Goal: Task Accomplishment & Management: Complete application form

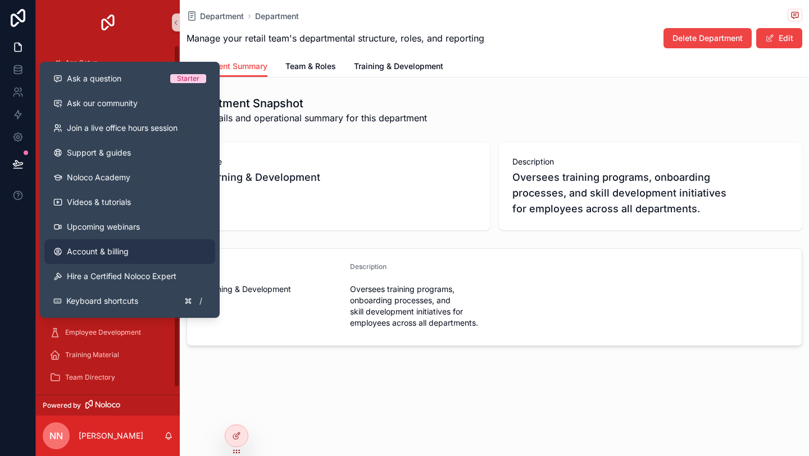
click at [99, 245] on link "Account & billing" at bounding box center [129, 251] width 171 height 25
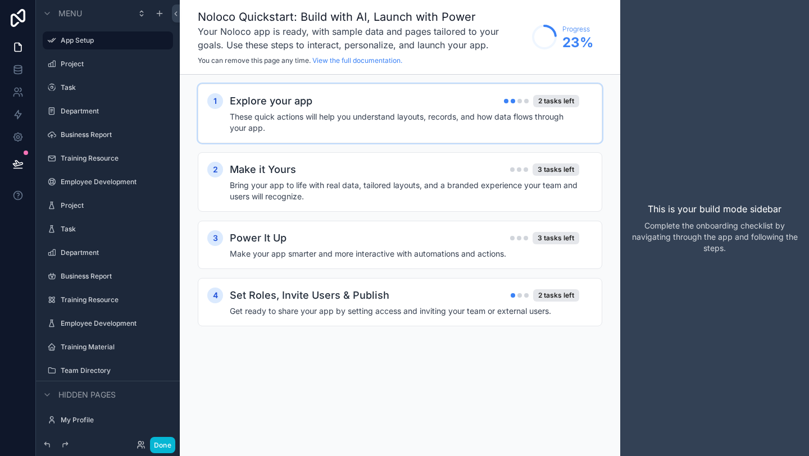
click at [450, 109] on div "Explore your app 2 tasks left These quick actions will help you understand layo…" at bounding box center [411, 113] width 363 height 40
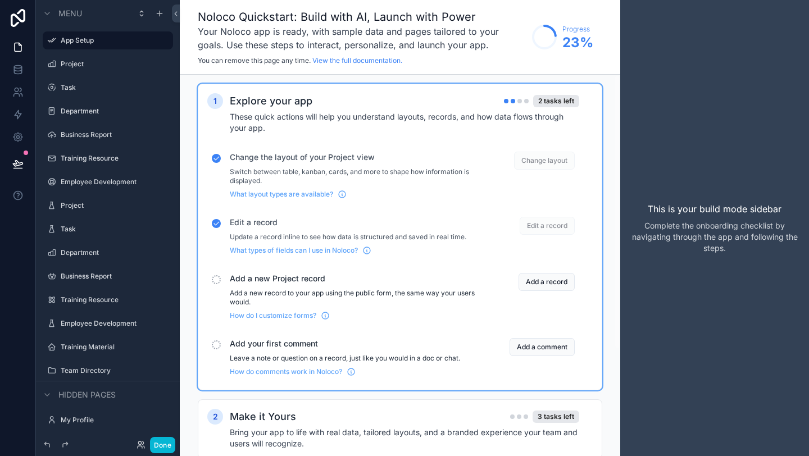
click at [464, 120] on h4 "These quick actions will help you understand layouts, records, and how data flo…" at bounding box center [404, 122] width 349 height 22
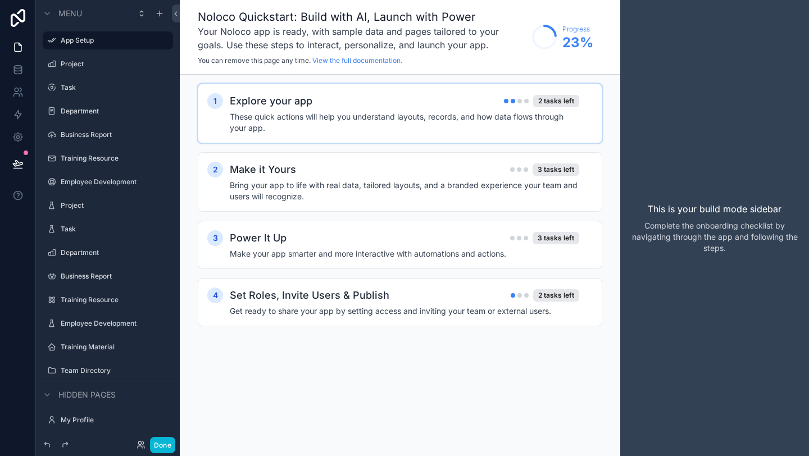
click at [520, 100] on div "scrollable content" at bounding box center [519, 101] width 4 height 4
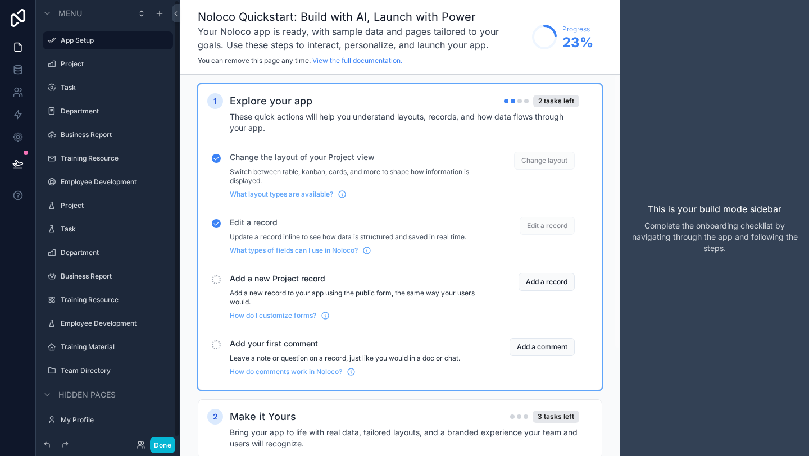
click at [219, 277] on div "scrollable content" at bounding box center [216, 279] width 9 height 9
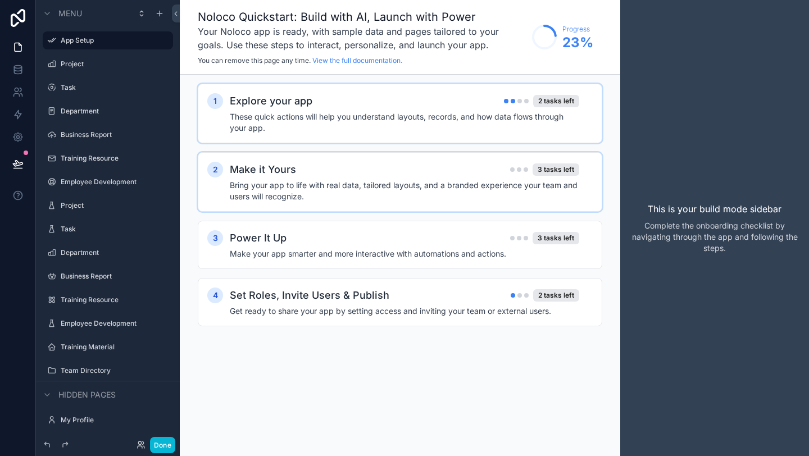
click at [297, 190] on h4 "Bring your app to life with real data, tailored layouts, and a branded experien…" at bounding box center [404, 191] width 349 height 22
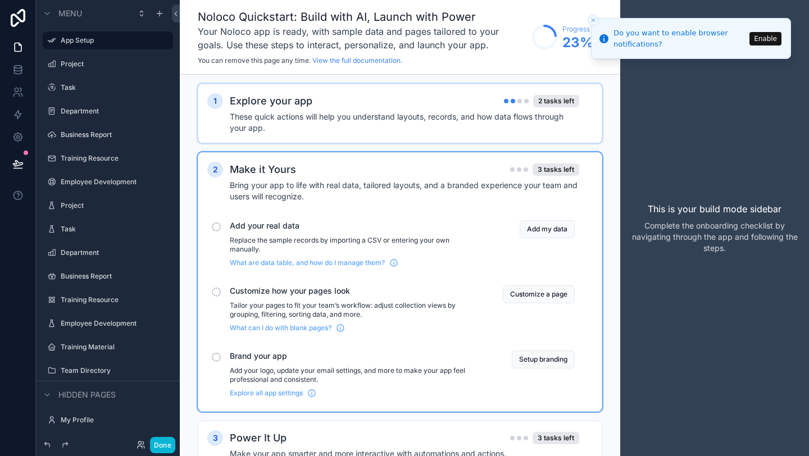
click at [237, 232] on div "Add your real data Replace the sample records by importing a CSV or entering yo…" at bounding box center [353, 243] width 246 height 47
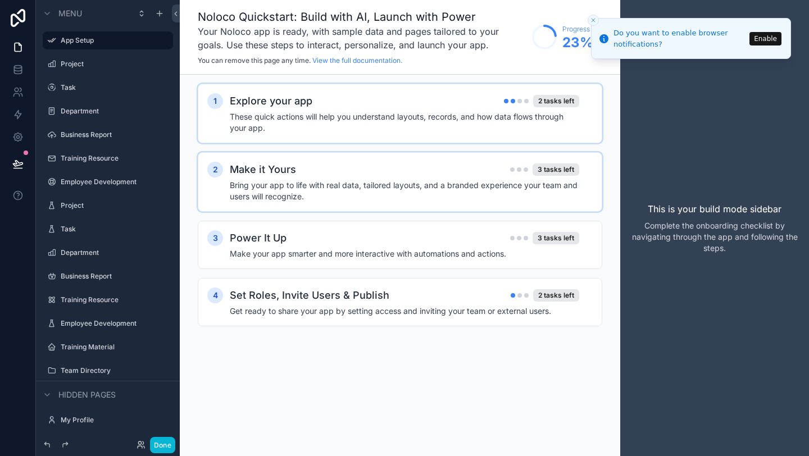
click at [262, 194] on h4 "Bring your app to life with real data, tailored layouts, and a branded experien…" at bounding box center [404, 191] width 349 height 22
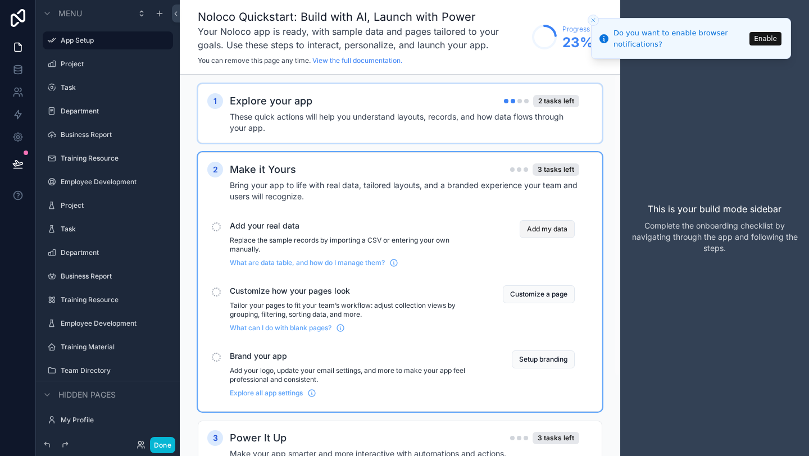
click at [554, 227] on button "Add my data" at bounding box center [546, 229] width 55 height 18
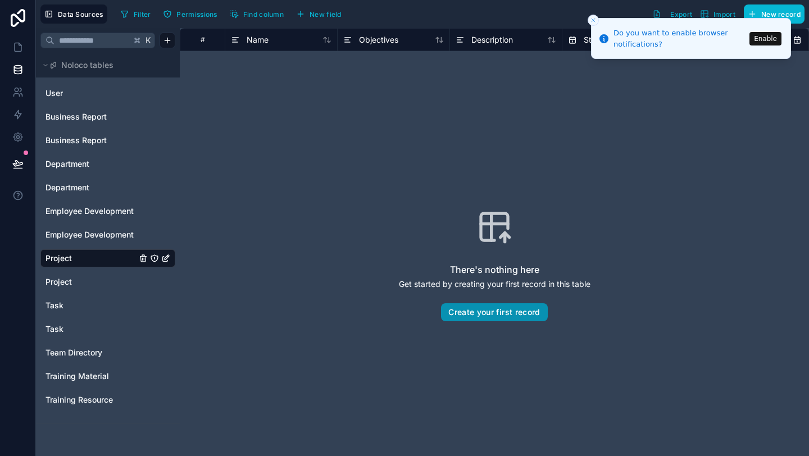
click at [488, 311] on button "Create your first record" at bounding box center [494, 312] width 106 height 18
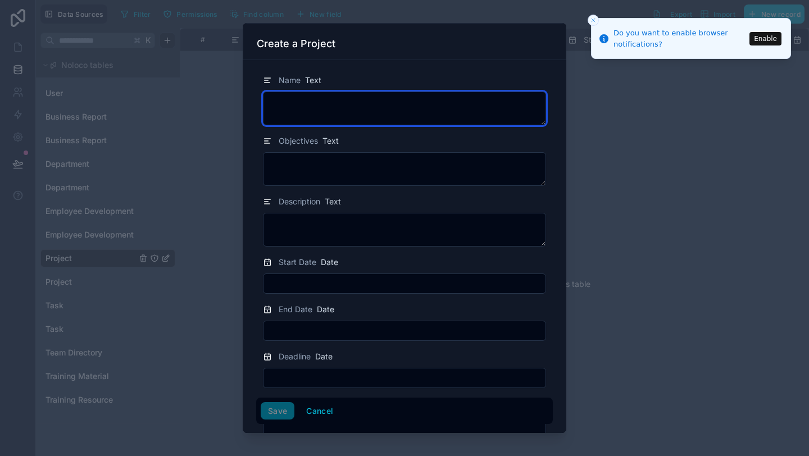
click at [329, 103] on textarea at bounding box center [404, 109] width 283 height 34
type textarea "**********"
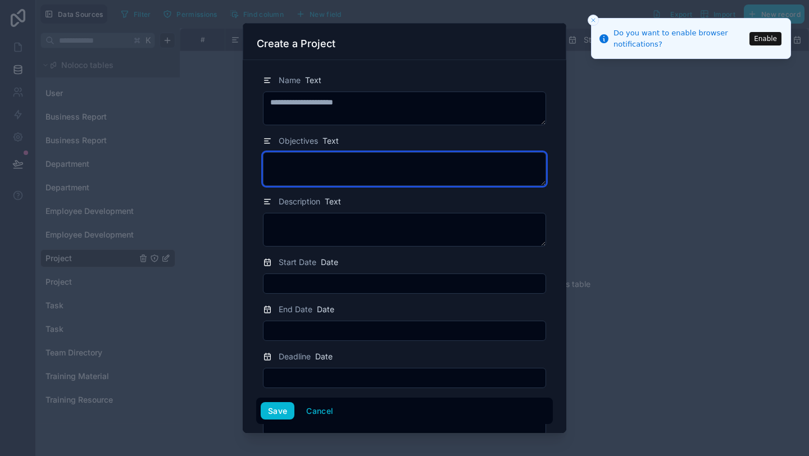
click at [355, 166] on textarea at bounding box center [404, 169] width 283 height 34
type textarea "**********"
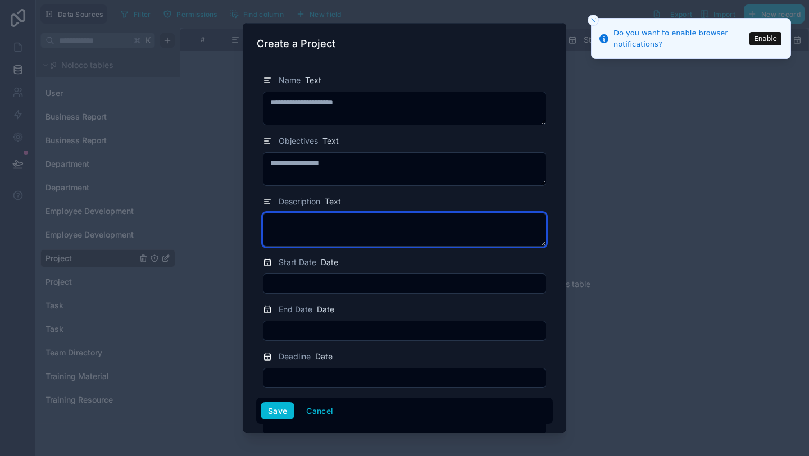
click at [332, 229] on textarea at bounding box center [404, 230] width 283 height 34
type textarea "*"
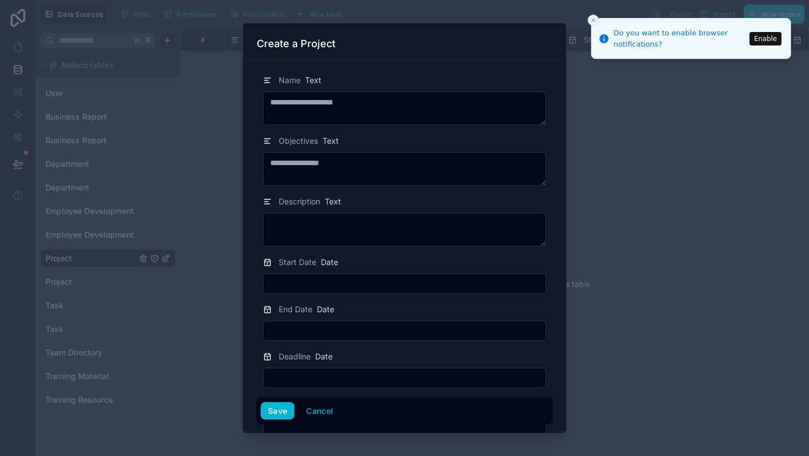
click at [299, 279] on input "text" at bounding box center [404, 284] width 282 height 16
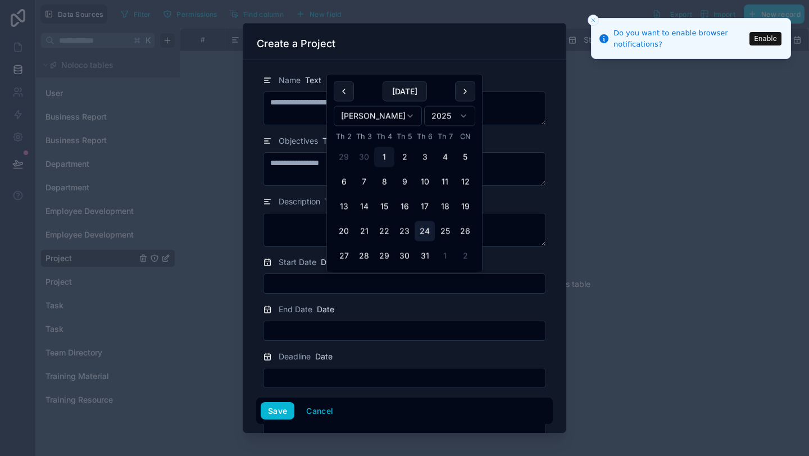
click at [417, 229] on button "24" at bounding box center [424, 231] width 20 height 20
click at [388, 158] on button "1" at bounding box center [384, 157] width 20 height 20
type input "*********"
click at [316, 317] on div "End Date Date" at bounding box center [404, 322] width 297 height 38
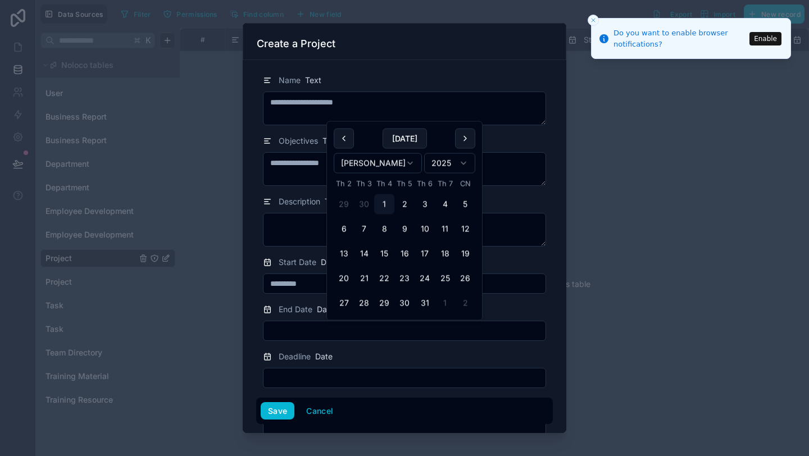
click at [316, 328] on input "text" at bounding box center [404, 331] width 282 height 16
click at [422, 227] on button "10" at bounding box center [424, 229] width 20 height 20
type input "**********"
click at [364, 353] on div "Deadline Date" at bounding box center [404, 356] width 283 height 13
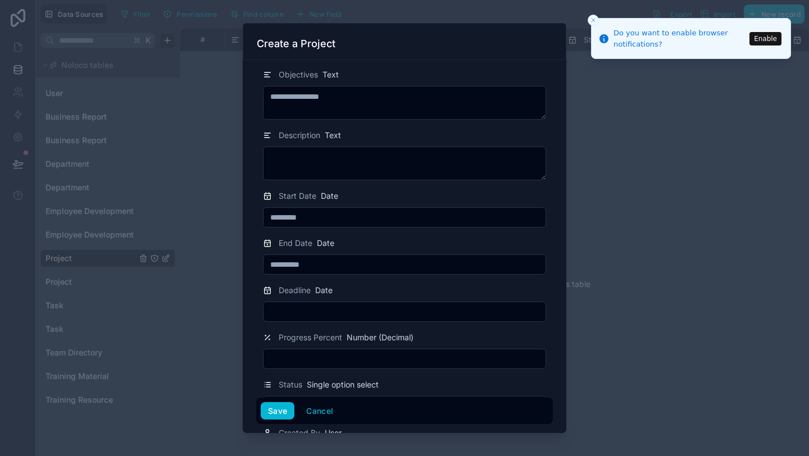
scroll to position [69, 0]
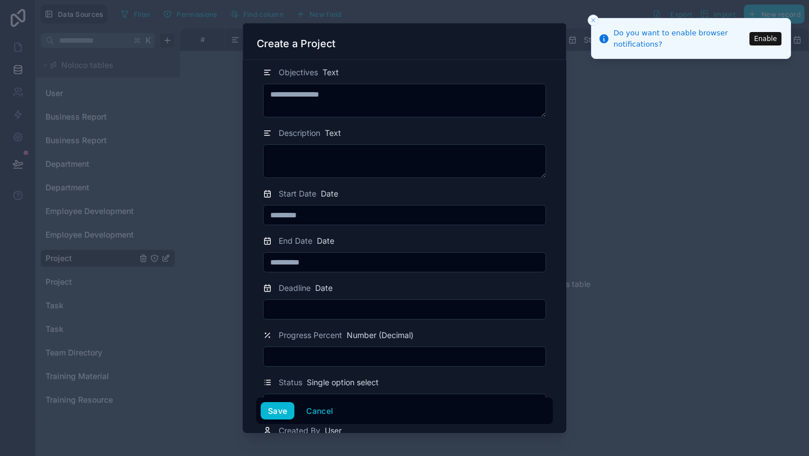
click at [339, 309] on input "text" at bounding box center [404, 310] width 282 height 16
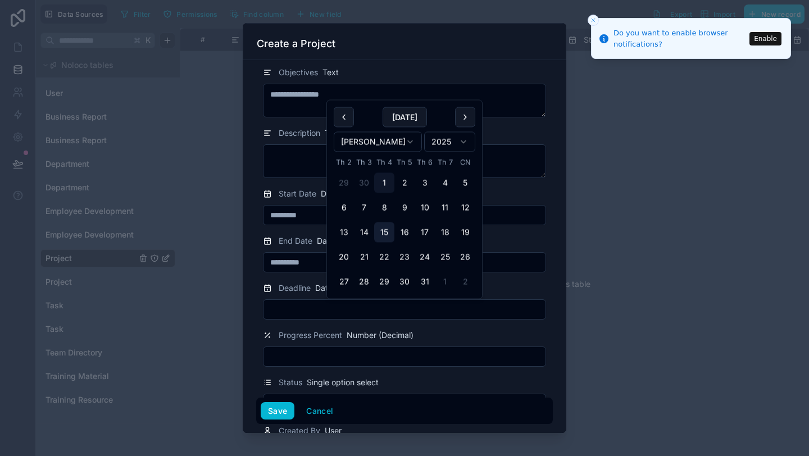
click at [384, 229] on button "15" at bounding box center [384, 232] width 20 height 20
type input "**********"
click at [437, 336] on div "Progress Percent Number (Decimal)" at bounding box center [404, 335] width 283 height 13
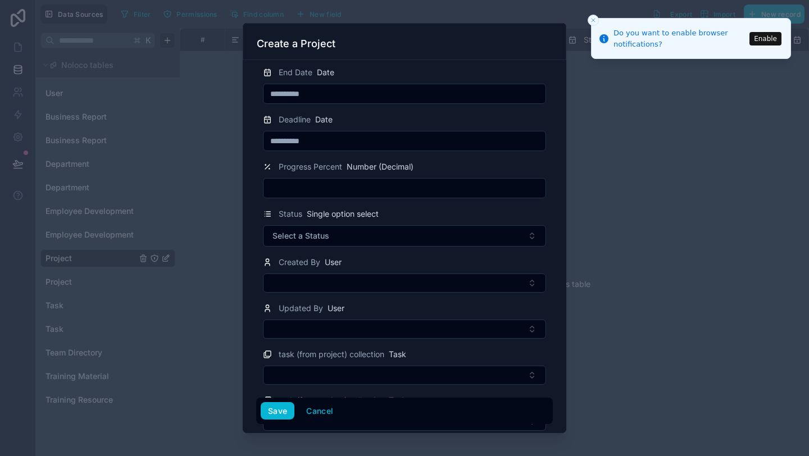
scroll to position [238, 0]
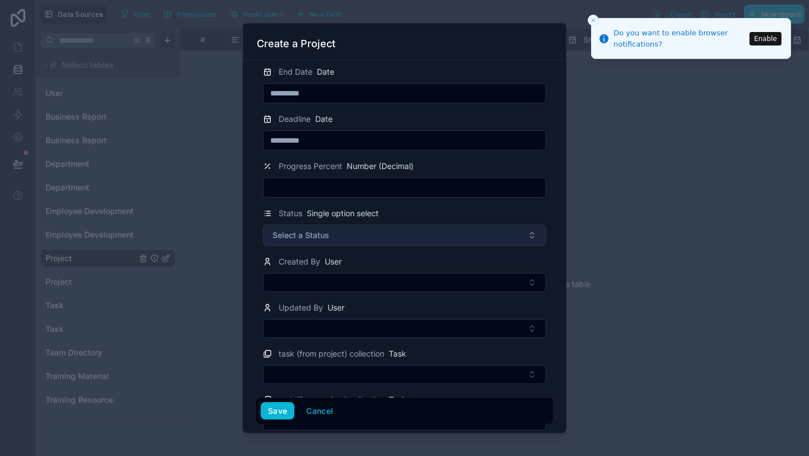
click at [381, 234] on button "Select a Status" at bounding box center [404, 235] width 283 height 21
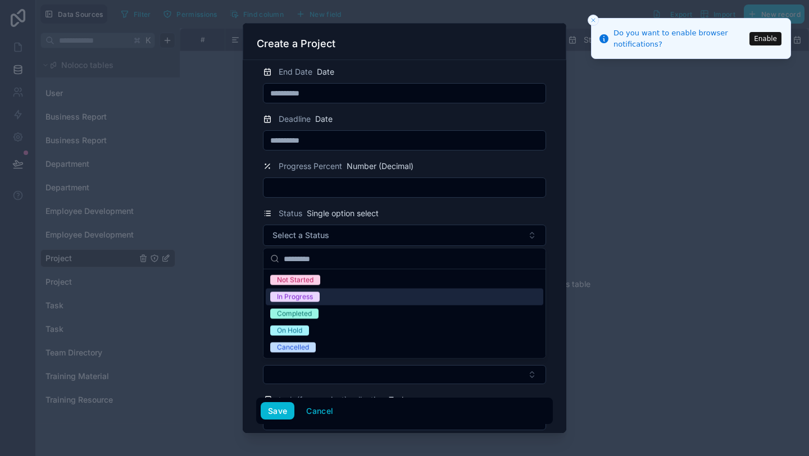
click at [348, 291] on div "In Progress" at bounding box center [404, 297] width 277 height 17
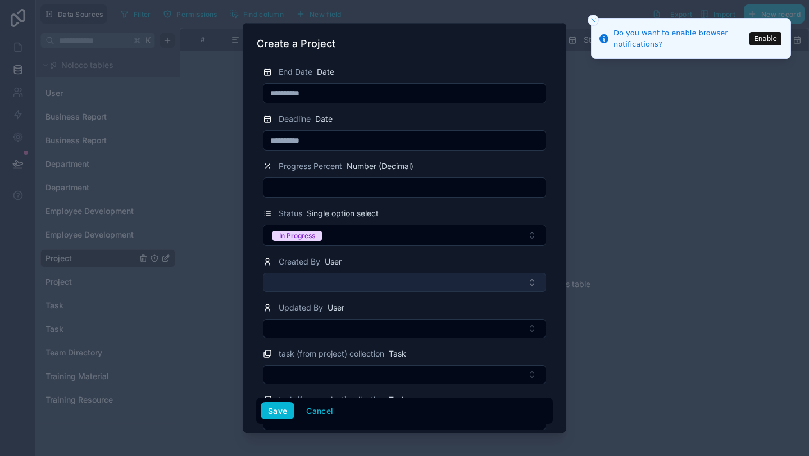
click at [350, 288] on button "Select Button" at bounding box center [404, 282] width 283 height 19
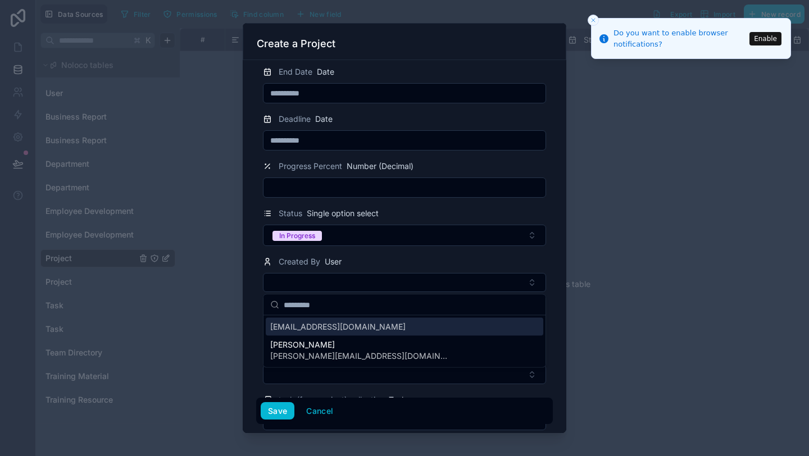
click at [339, 327] on span "michaelnn1005@gmail.com" at bounding box center [337, 326] width 135 height 11
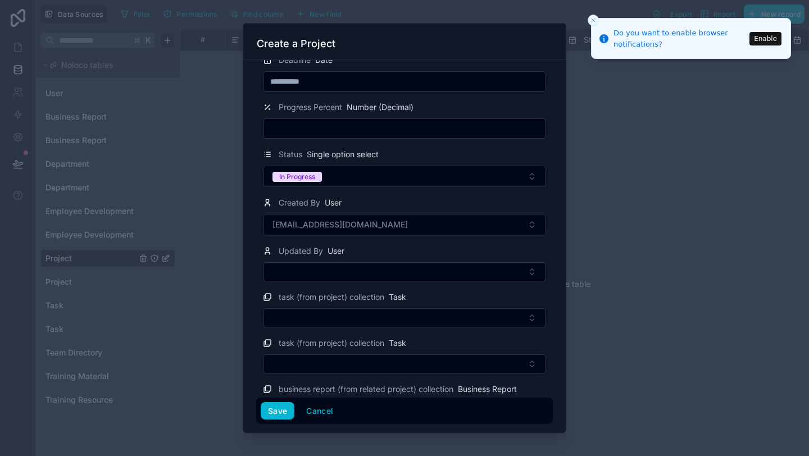
scroll to position [327, 0]
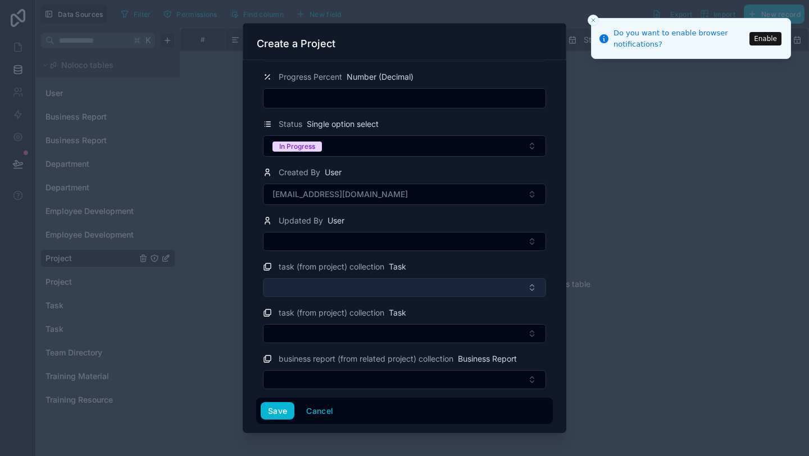
click at [360, 285] on button "Select Button" at bounding box center [404, 287] width 283 height 19
click at [356, 314] on span "task (from project) collection" at bounding box center [332, 312] width 106 height 11
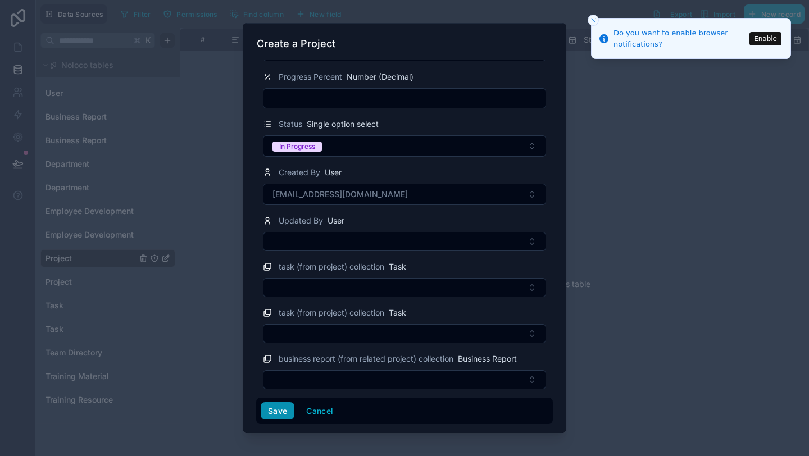
click at [285, 410] on button "Save" at bounding box center [278, 411] width 34 height 18
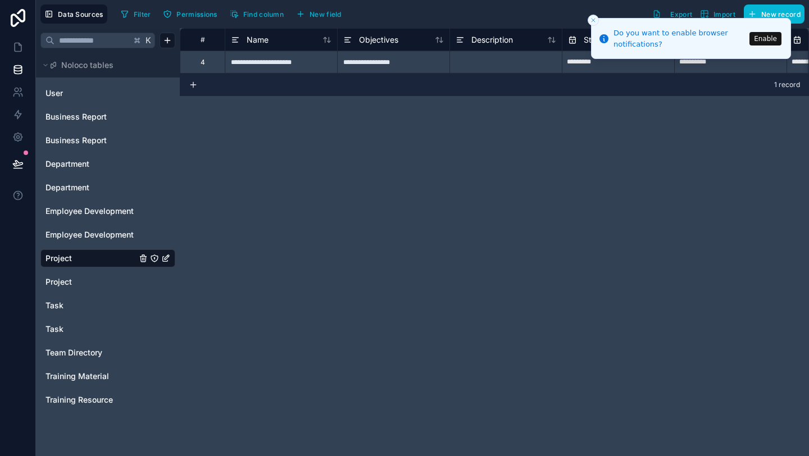
click at [592, 20] on icon "Close toast" at bounding box center [593, 20] width 7 height 7
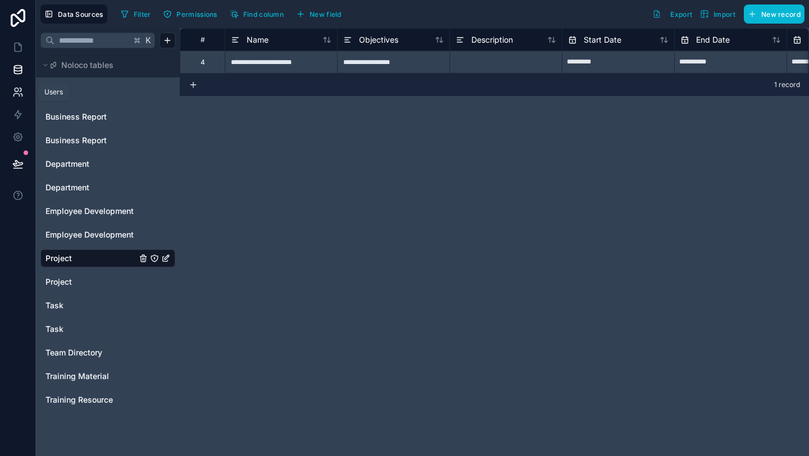
click at [24, 98] on link at bounding box center [17, 92] width 35 height 22
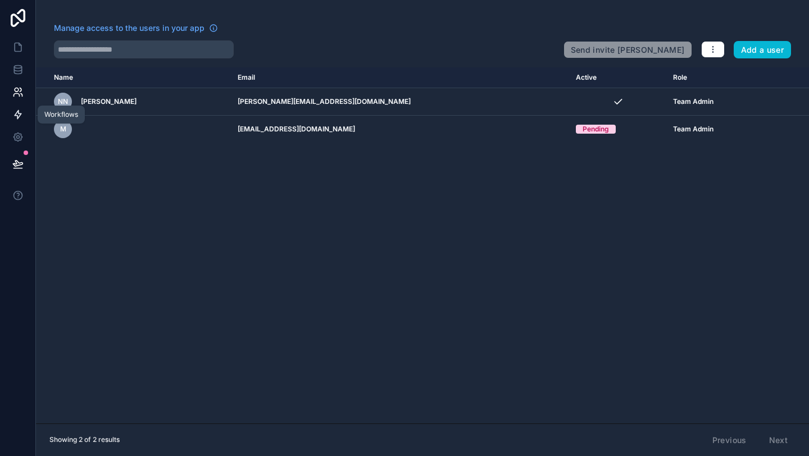
click at [22, 118] on icon at bounding box center [17, 114] width 11 height 11
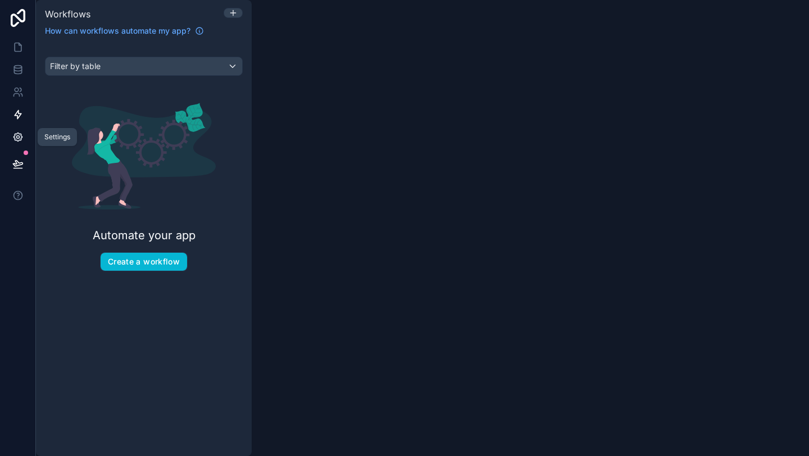
click at [21, 138] on icon at bounding box center [17, 137] width 8 height 8
